Goal: Communication & Community: Connect with others

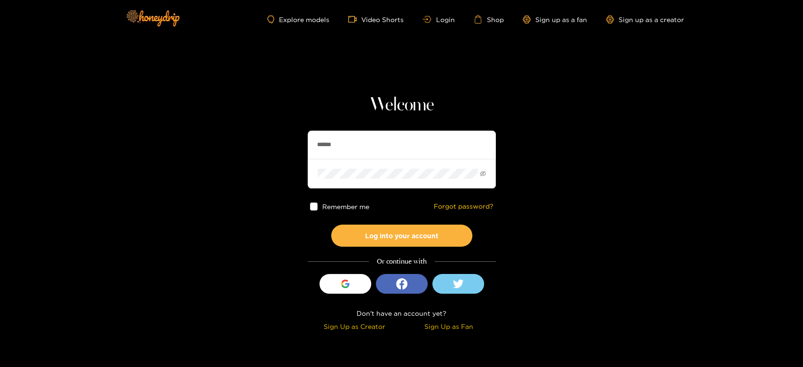
drag, startPoint x: 374, startPoint y: 142, endPoint x: 291, endPoint y: 146, distance: 83.4
click at [291, 146] on section "Welcome ****** Remember me Forgot password? Log into your account Or continue w…" at bounding box center [401, 167] width 803 height 335
paste input "******"
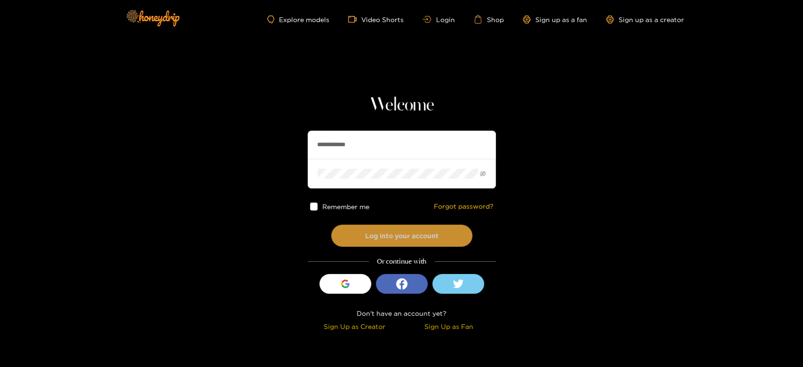
type input "**********"
click at [380, 225] on button "Log into your account" at bounding box center [401, 236] width 141 height 22
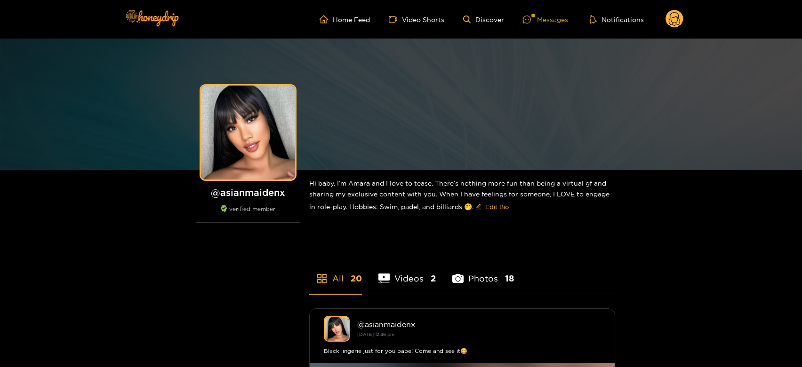
click at [546, 20] on div "Messages" at bounding box center [545, 19] width 45 height 11
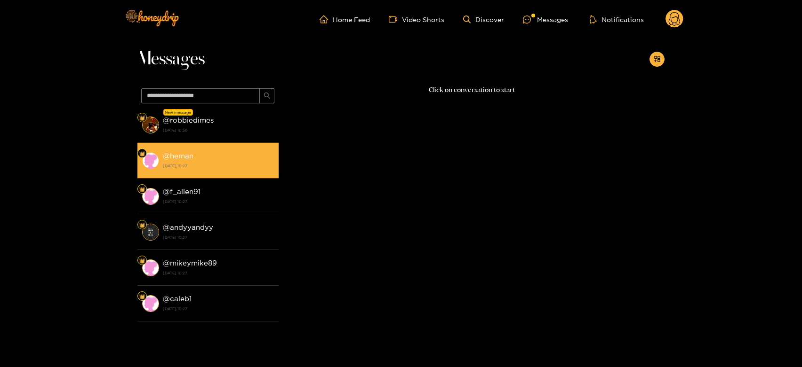
click at [216, 154] on div "@ heman [DATE] 10:27" at bounding box center [218, 160] width 111 height 21
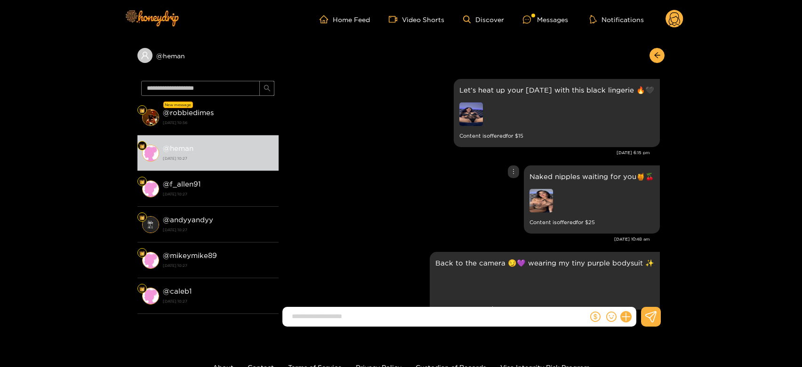
scroll to position [1778, 0]
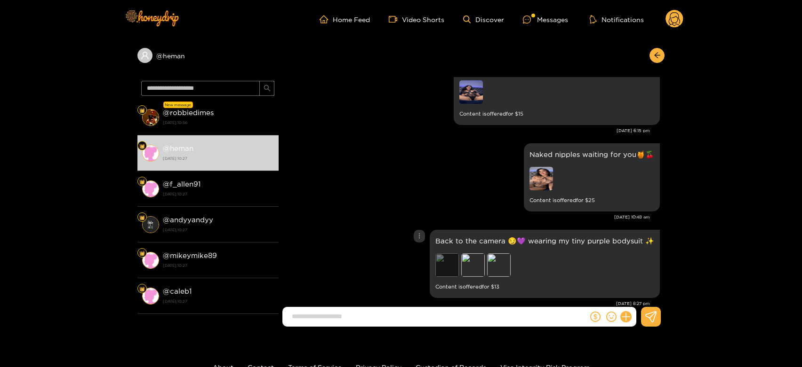
click at [444, 264] on div "Preview" at bounding box center [447, 266] width 24 height 24
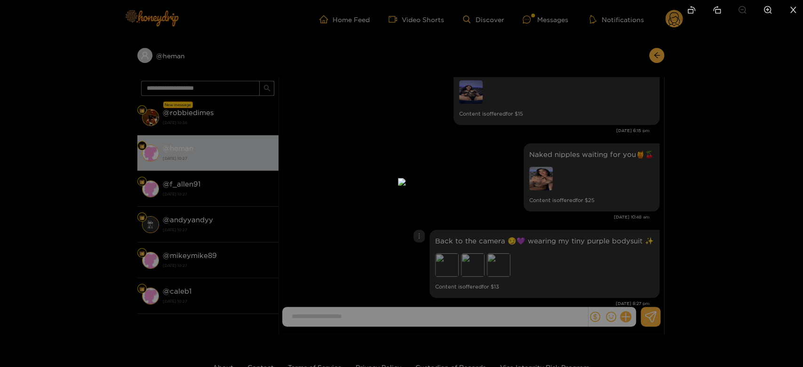
click at [580, 247] on div at bounding box center [401, 183] width 803 height 367
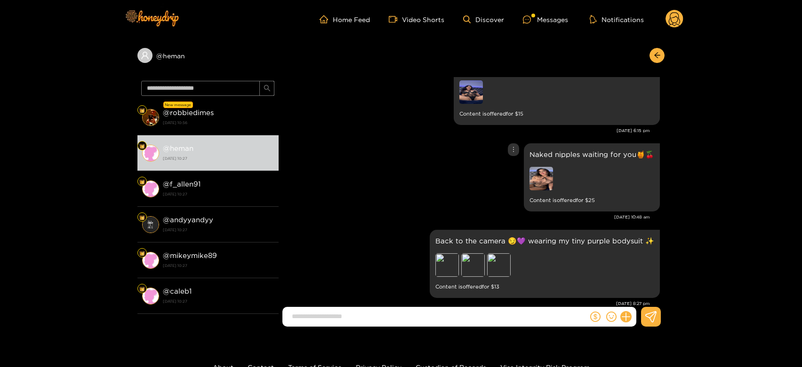
click at [537, 179] on img at bounding box center [541, 179] width 24 height 24
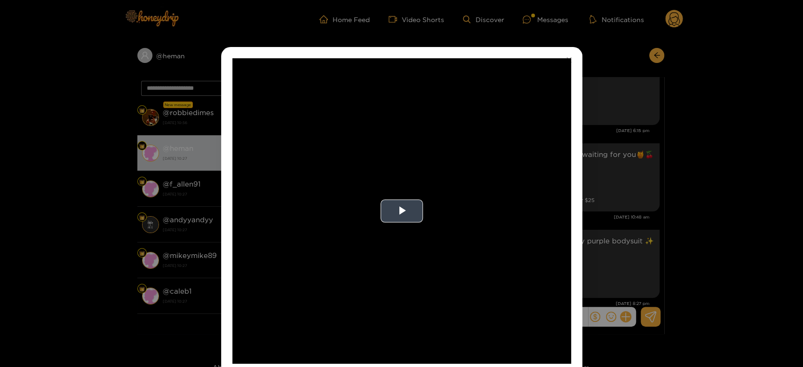
click at [503, 187] on video "Video Player" at bounding box center [401, 211] width 339 height 306
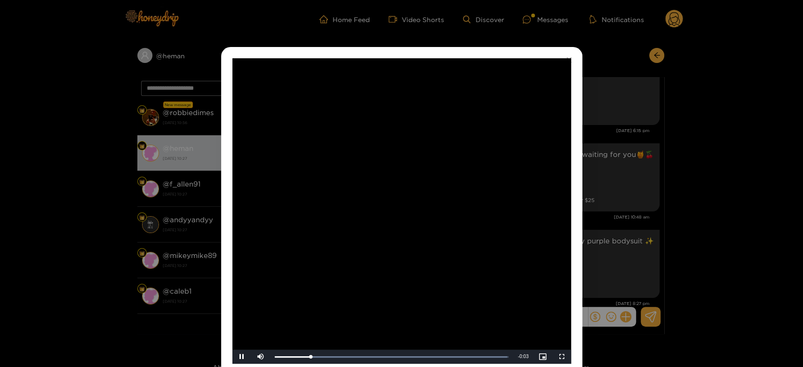
click at [503, 187] on video "Video Player" at bounding box center [401, 211] width 339 height 306
click at [621, 195] on div "**********" at bounding box center [401, 183] width 803 height 367
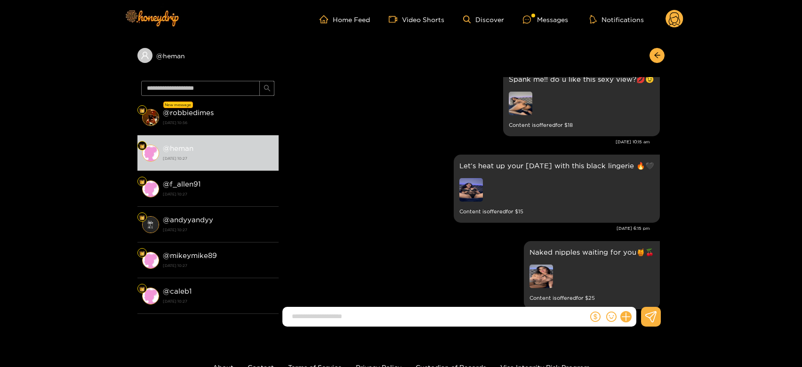
scroll to position [1673, 0]
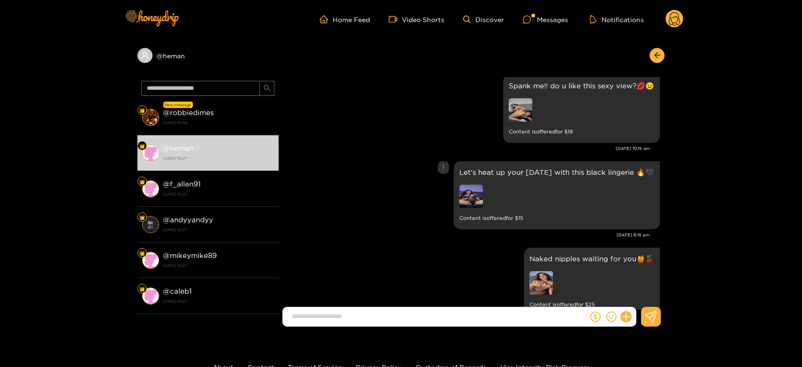
click at [479, 197] on img at bounding box center [471, 197] width 24 height 24
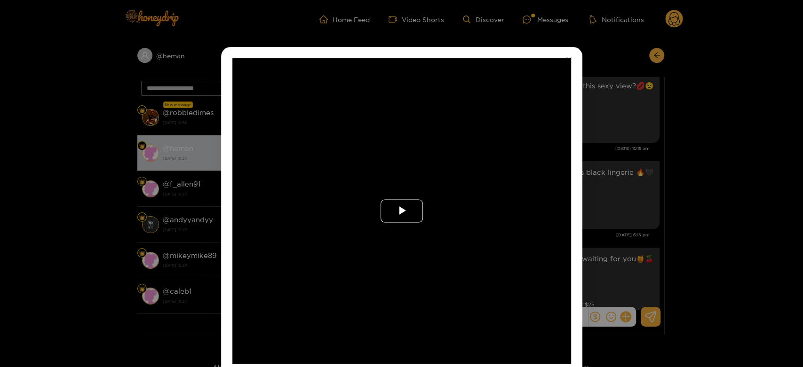
click at [402, 211] on span "Video Player" at bounding box center [402, 211] width 0 height 0
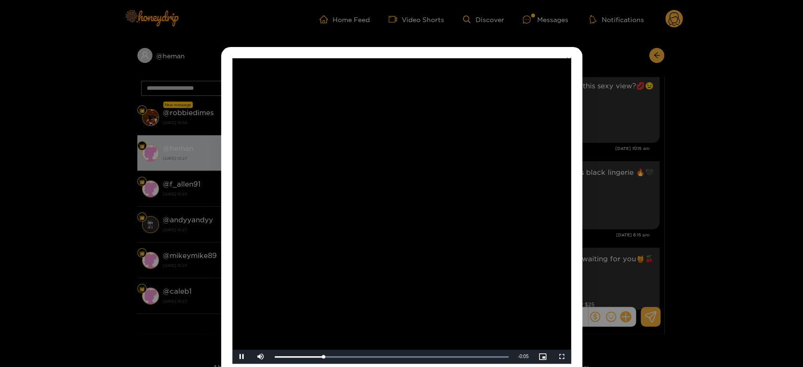
click at [418, 203] on video "Video Player" at bounding box center [401, 211] width 339 height 306
click at [610, 201] on div "**********" at bounding box center [401, 183] width 803 height 367
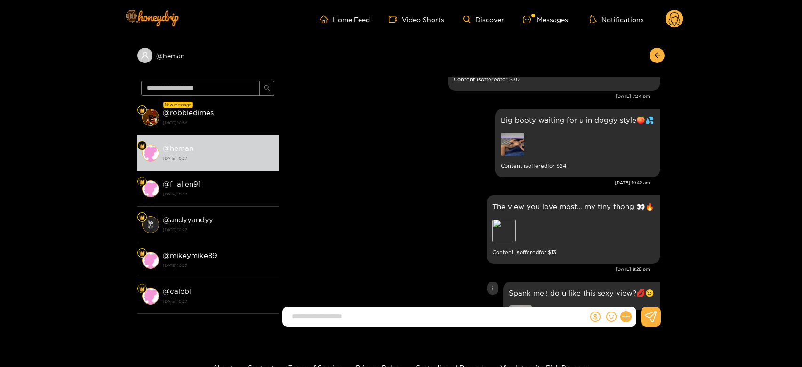
scroll to position [1464, 0]
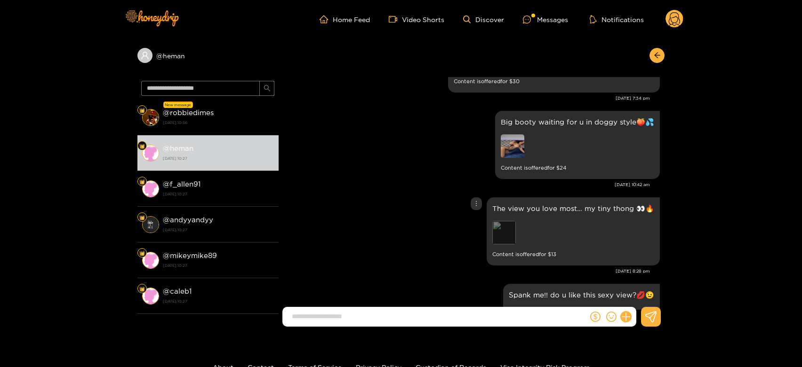
click at [501, 235] on div "Preview" at bounding box center [504, 233] width 24 height 24
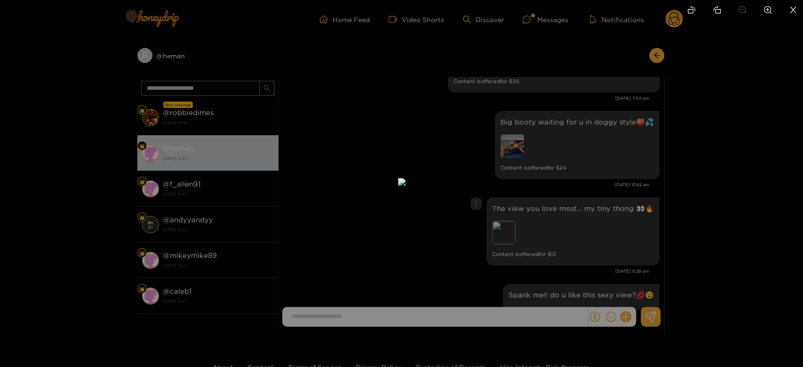
click at [569, 207] on div at bounding box center [401, 183] width 803 height 367
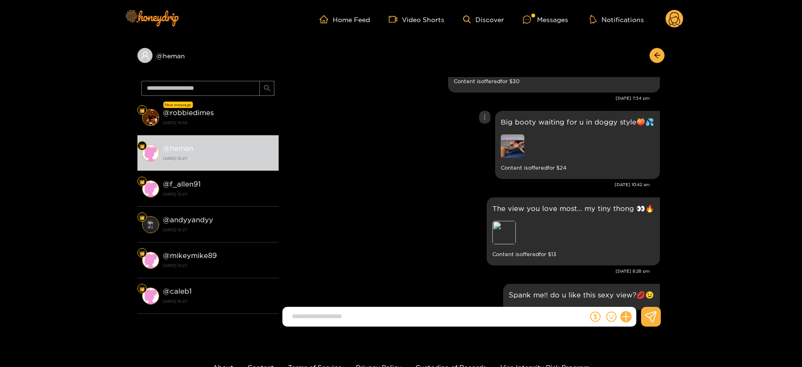
click at [515, 151] on img at bounding box center [513, 147] width 24 height 24
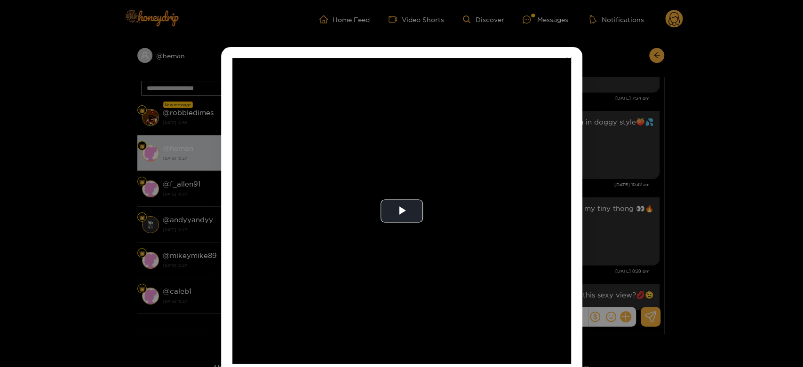
click at [515, 151] on video "Video Player" at bounding box center [401, 211] width 339 height 306
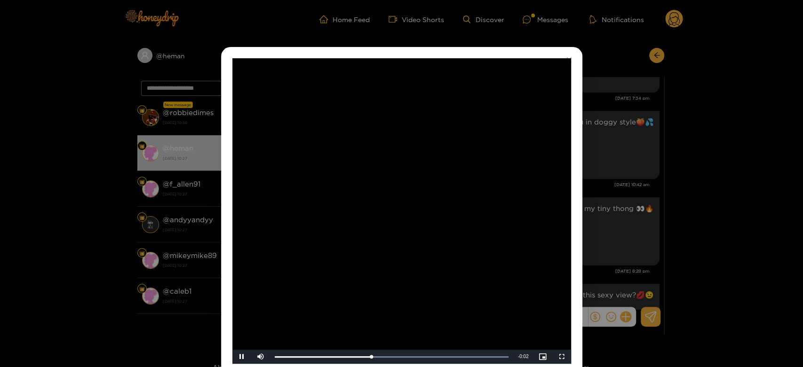
click at [515, 151] on video "Video Player" at bounding box center [401, 211] width 339 height 306
click at [610, 170] on div "**********" at bounding box center [401, 183] width 803 height 367
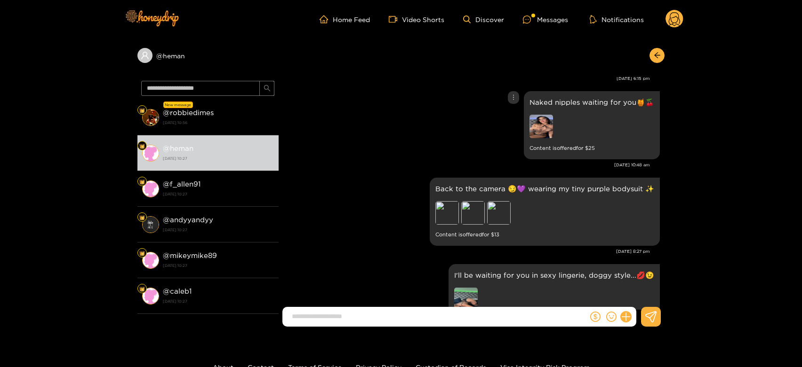
scroll to position [1882, 0]
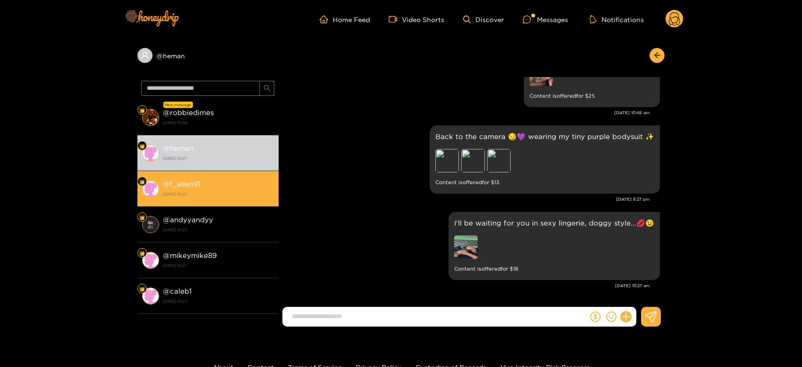
drag, startPoint x: 223, startPoint y: 192, endPoint x: 218, endPoint y: 193, distance: 4.8
click at [219, 193] on strong "[DATE] 10:27" at bounding box center [218, 194] width 111 height 8
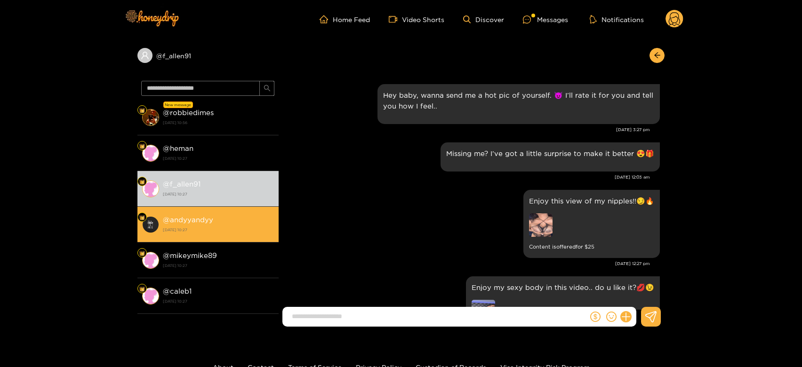
scroll to position [1882, 0]
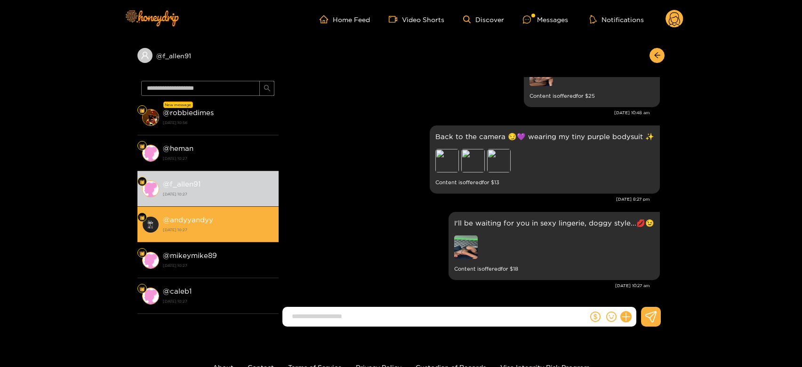
click at [212, 210] on li "@ andyyandyy [DATE] 10:27" at bounding box center [207, 225] width 141 height 36
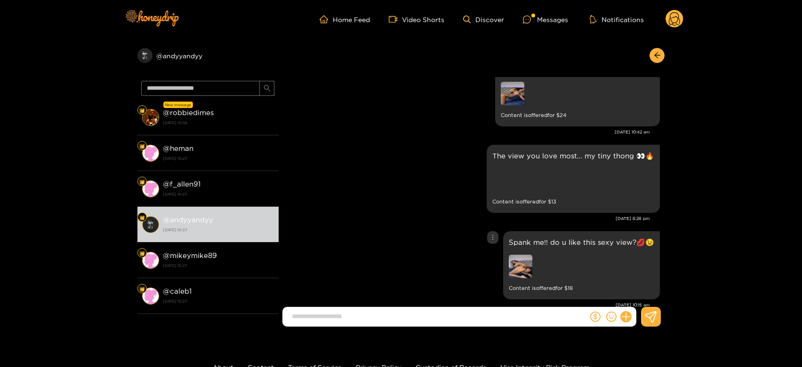
scroll to position [1464, 0]
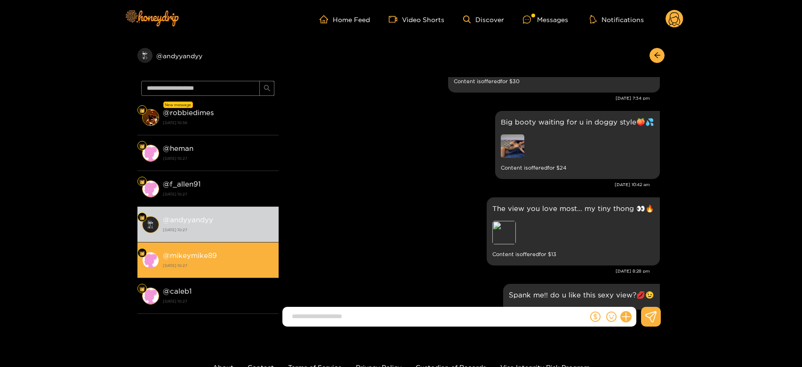
click at [203, 257] on strong "@ mikeymike89" at bounding box center [190, 256] width 54 height 8
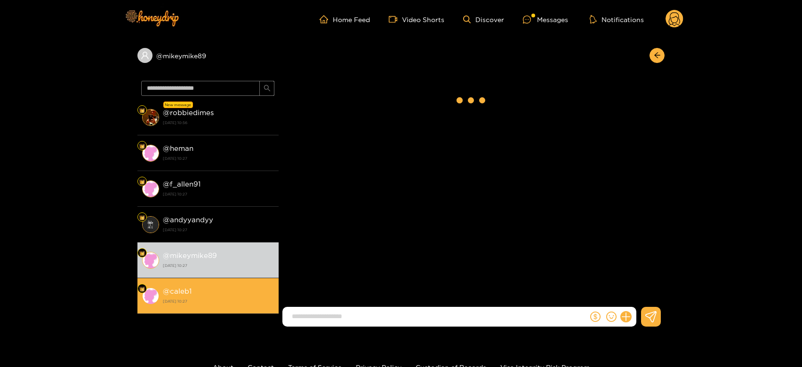
click at [188, 287] on strong "@ caleb1" at bounding box center [177, 291] width 29 height 8
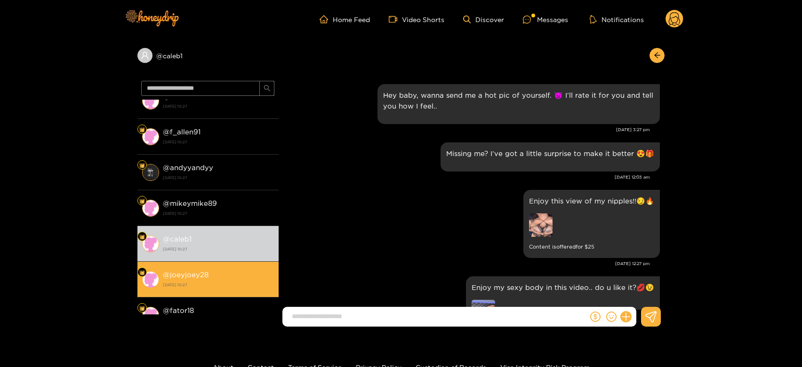
scroll to position [1882, 0]
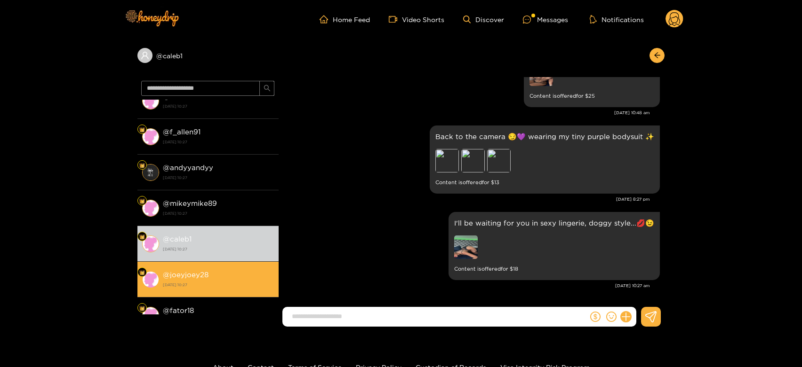
click at [193, 282] on strong "[DATE] 10:27" at bounding box center [218, 285] width 111 height 8
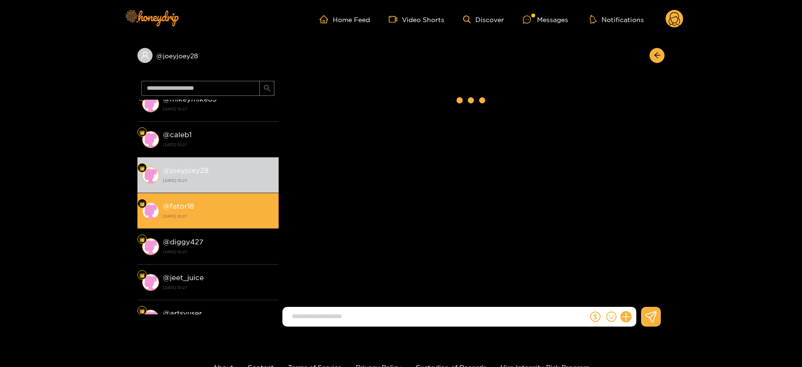
scroll to position [1882, 0]
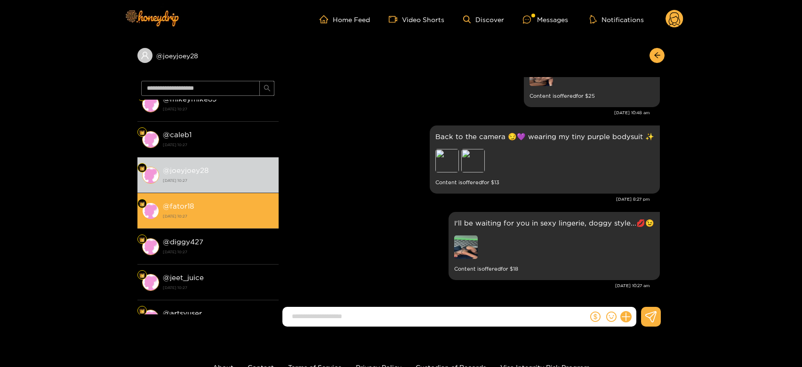
click at [194, 223] on li "@ fator18 [DATE] 10:27" at bounding box center [207, 211] width 141 height 36
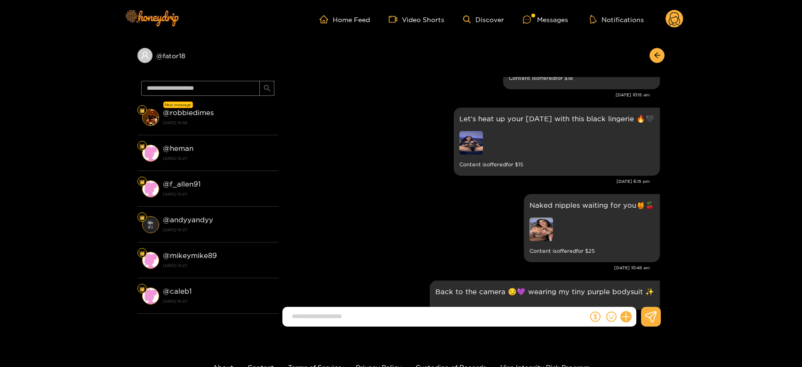
scroll to position [1673, 0]
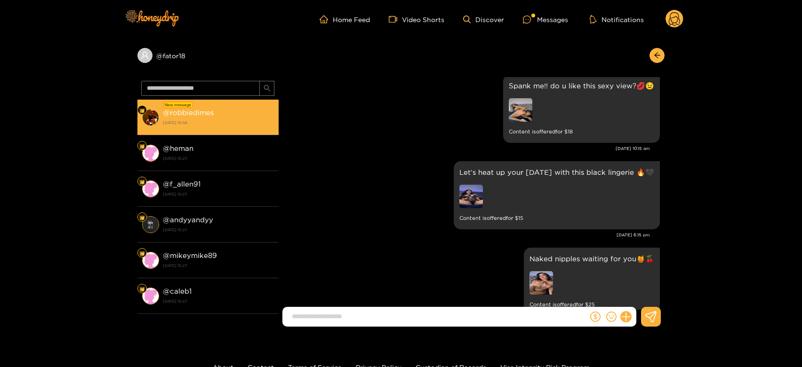
click at [221, 115] on div "@ robbiedimes [DATE] 10:56" at bounding box center [218, 117] width 111 height 21
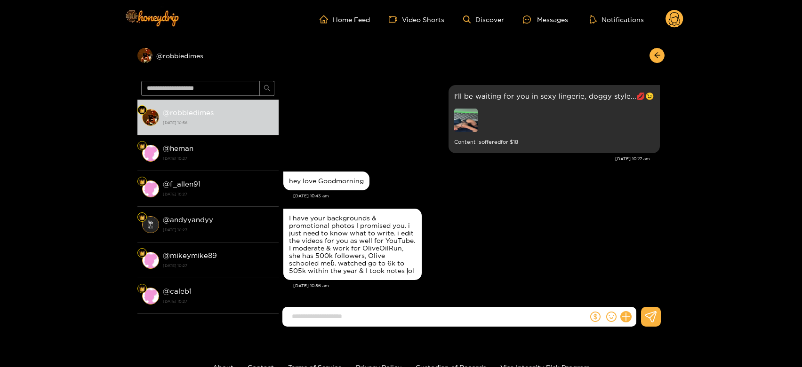
click at [678, 20] on circle at bounding box center [674, 19] width 18 height 18
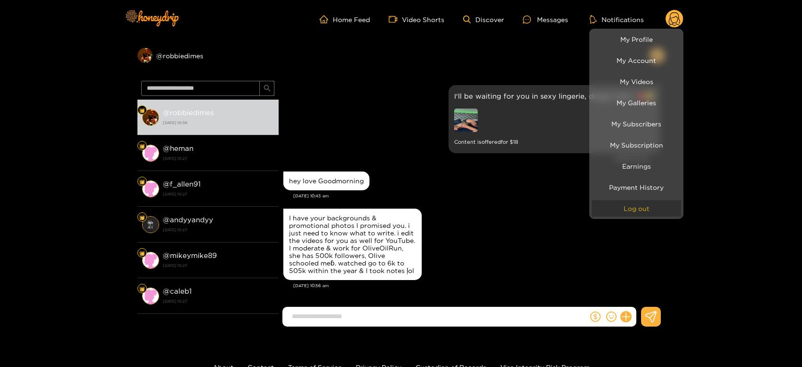
click at [629, 204] on button "Log out" at bounding box center [635, 208] width 89 height 16
